Goal: Transaction & Acquisition: Purchase product/service

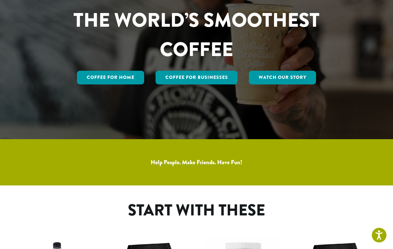
scroll to position [112, 0]
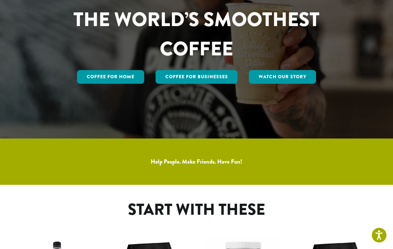
click at [119, 84] on link "Coffee for Home" at bounding box center [110, 77] width 67 height 14
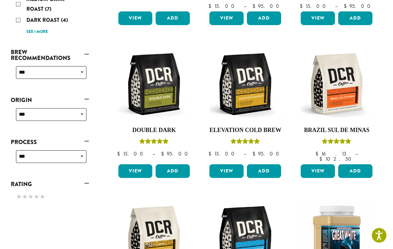
scroll to position [215, 0]
click at [134, 168] on link "View" at bounding box center [135, 171] width 34 height 14
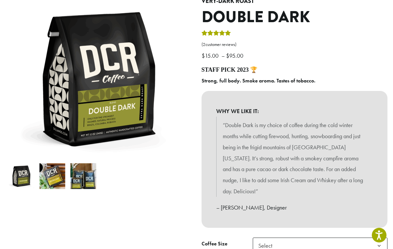
scroll to position [76, 0]
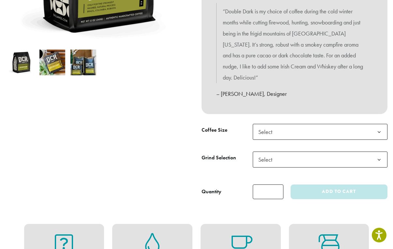
click at [378, 124] on b at bounding box center [379, 132] width 16 height 16
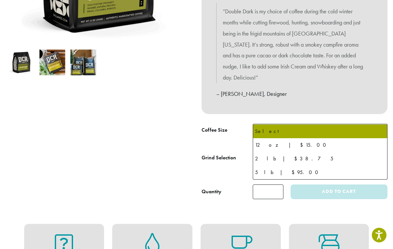
scroll to position [190, 0]
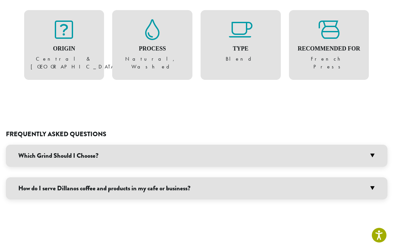
click at [370, 145] on h3 "Which Grind Should I Choose?" at bounding box center [196, 156] width 381 height 22
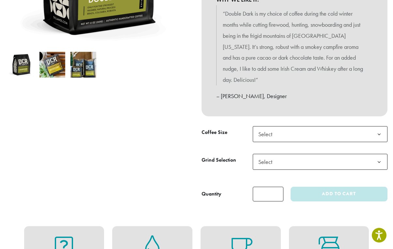
scroll to position [166, 0]
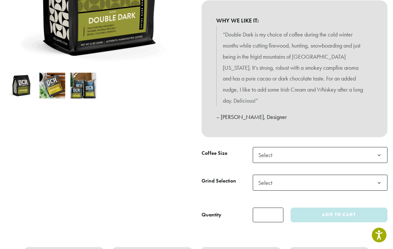
click at [379, 175] on b at bounding box center [379, 183] width 16 height 16
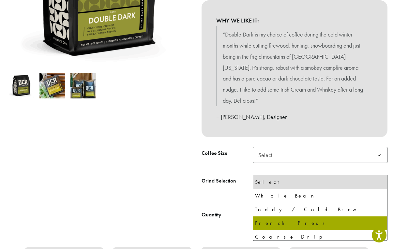
select select "**********"
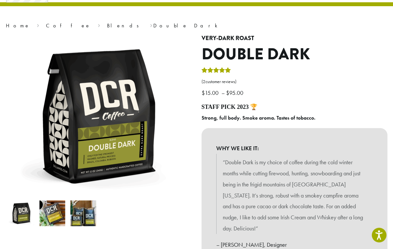
scroll to position [31, 0]
